Goal: Transaction & Acquisition: Purchase product/service

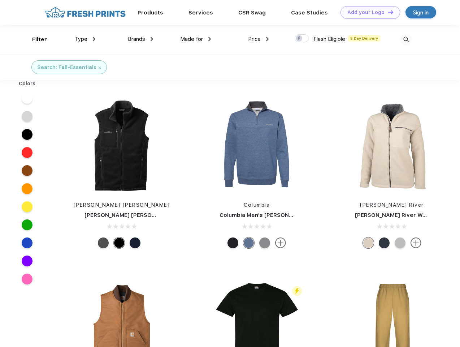
click at [368, 12] on link "Add your Logo Design Tool" at bounding box center [371, 12] width 60 height 13
click at [0, 0] on div "Design Tool" at bounding box center [0, 0] width 0 height 0
click at [388, 12] on link "Add your Logo Design Tool" at bounding box center [371, 12] width 60 height 13
click at [35, 39] on div "Filter" at bounding box center [39, 39] width 15 height 8
click at [85, 39] on span "Type" at bounding box center [81, 39] width 13 height 7
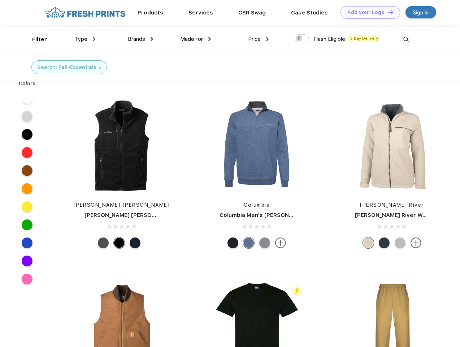
click at [141, 39] on span "Brands" at bounding box center [136, 39] width 17 height 7
click at [196, 39] on span "Made for" at bounding box center [191, 39] width 23 height 7
click at [259, 39] on span "Price" at bounding box center [254, 39] width 13 height 7
click at [302, 39] on div at bounding box center [302, 38] width 14 height 8
click at [300, 39] on input "checkbox" at bounding box center [297, 36] width 5 height 5
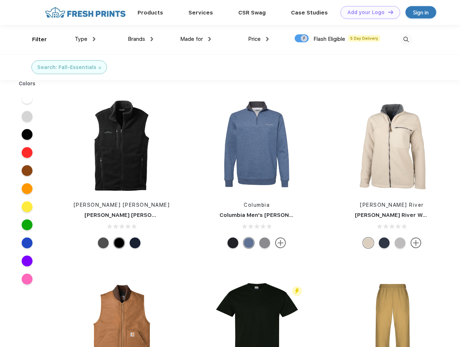
click at [406, 39] on img at bounding box center [406, 40] width 12 height 12
